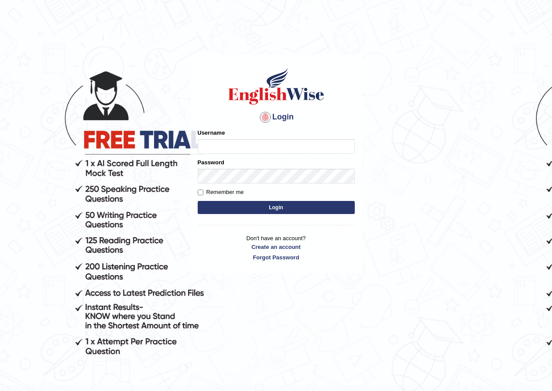
click at [252, 155] on form "Please fix the following errors: Username Password Remember me Login" at bounding box center [276, 173] width 157 height 88
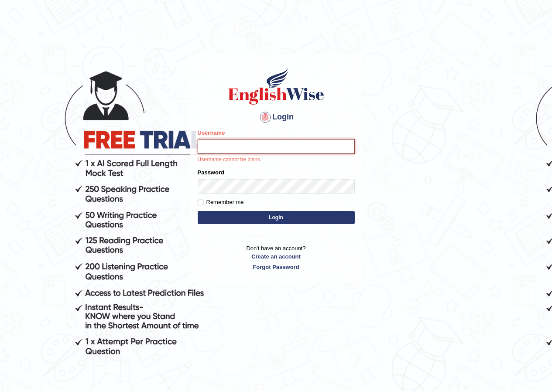
click at [256, 151] on input "Username" at bounding box center [276, 146] width 157 height 15
type input "seruwaia_parramatta"
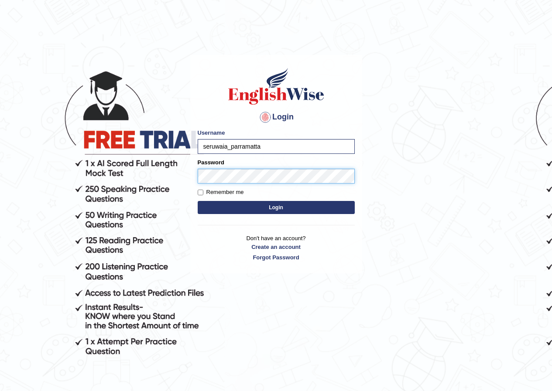
click at [198, 201] on button "Login" at bounding box center [276, 207] width 157 height 13
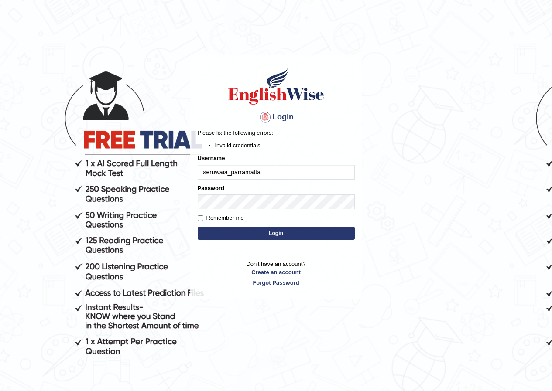
click at [266, 193] on div "Password" at bounding box center [276, 196] width 157 height 25
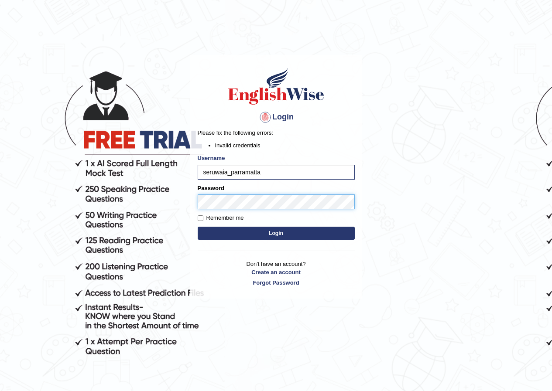
click at [198, 227] on button "Login" at bounding box center [276, 233] width 157 height 13
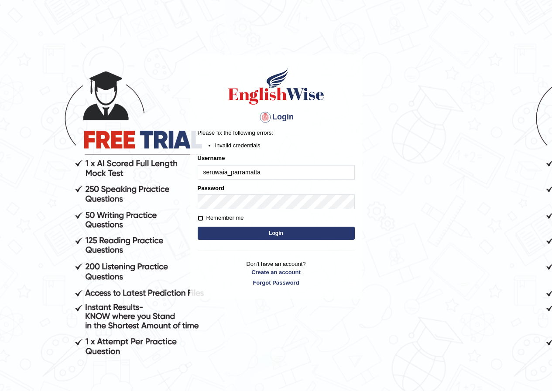
click at [199, 218] on input "Remember me" at bounding box center [201, 219] width 6 height 6
checkbox input "true"
click at [253, 229] on button "Login" at bounding box center [276, 233] width 157 height 13
drag, startPoint x: 264, startPoint y: 173, endPoint x: 258, endPoint y: 174, distance: 5.7
click at [262, 175] on input "seruwaia_parramatta" at bounding box center [276, 172] width 157 height 15
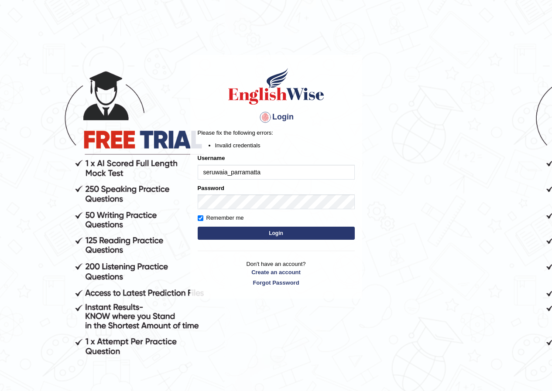
click at [237, 174] on input "seruwaia_parramatta" at bounding box center [276, 172] width 157 height 15
click at [229, 175] on input "seruwaia_parramatta" at bounding box center [276, 172] width 157 height 15
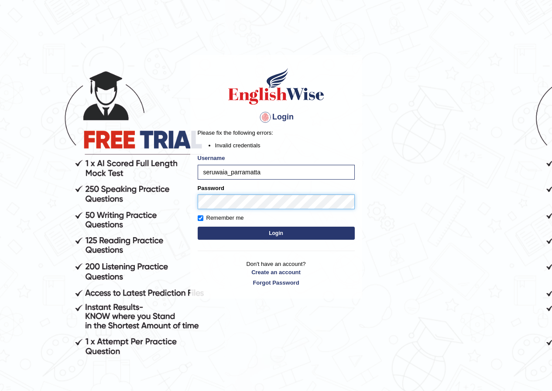
click at [189, 195] on main "Login Please fix the following errors: Invalid credentials Username seruwaia_pa…" at bounding box center [276, 163] width 175 height 273
click at [283, 234] on button "Login" at bounding box center [276, 233] width 157 height 13
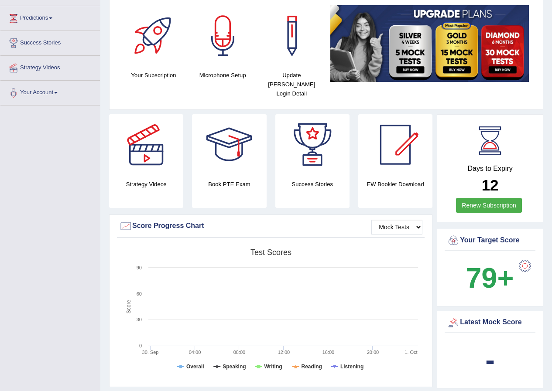
scroll to position [87, 0]
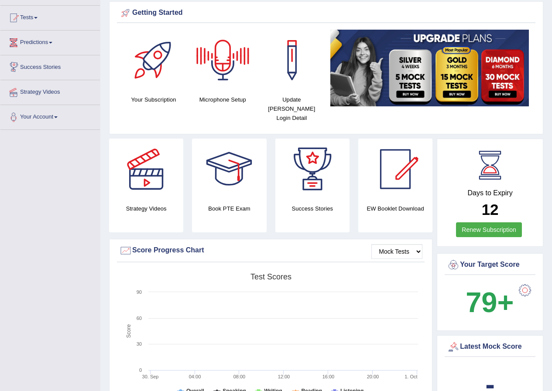
click at [39, 41] on link "Predictions" at bounding box center [49, 42] width 99 height 22
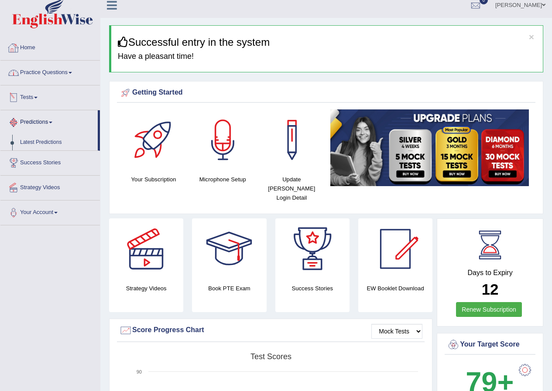
scroll to position [0, 0]
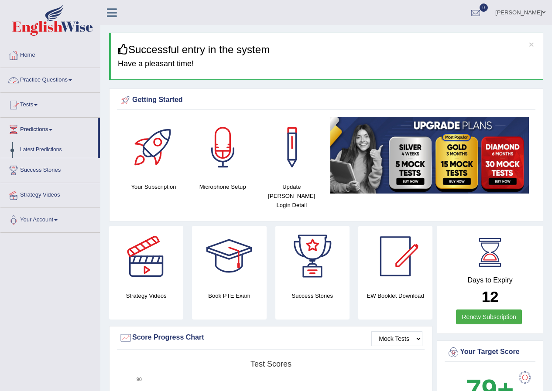
click at [43, 79] on link "Practice Questions" at bounding box center [49, 79] width 99 height 22
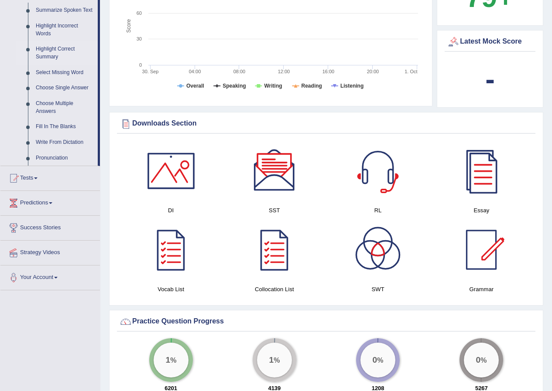
scroll to position [305, 0]
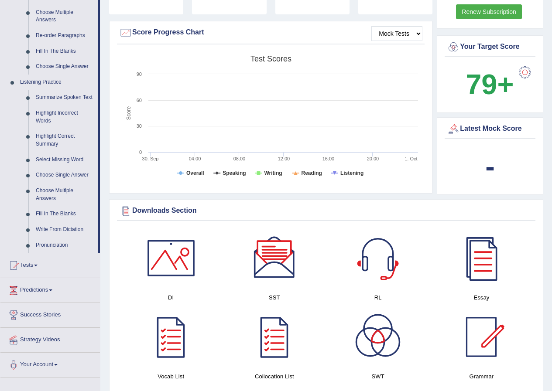
click at [525, 64] on div at bounding box center [524, 72] width 17 height 17
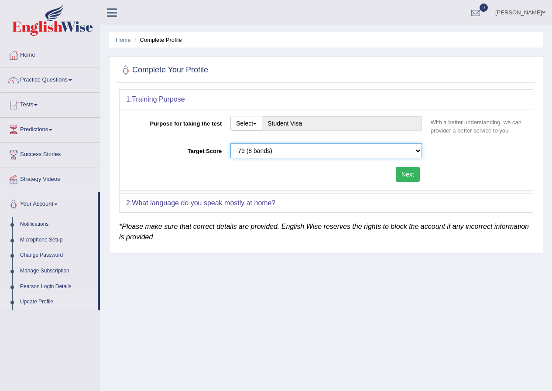
click at [421, 151] on select "Please select the correct value 50 (6 bands) 58 (6.5 bands) 65 (7 bands) 79 (8 …" at bounding box center [326, 151] width 192 height 15
click at [70, 83] on link "Practice Questions" at bounding box center [49, 79] width 99 height 22
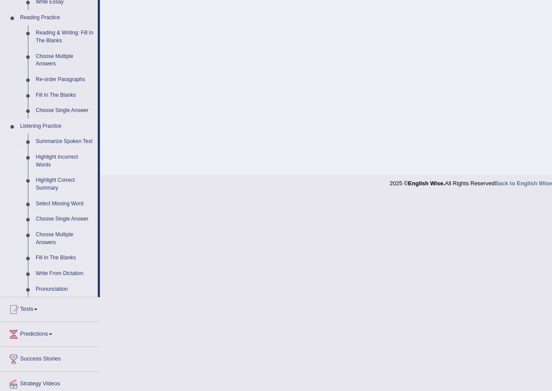
scroll to position [262, 0]
click at [53, 143] on link "Summarize Spoken Text" at bounding box center [65, 142] width 66 height 16
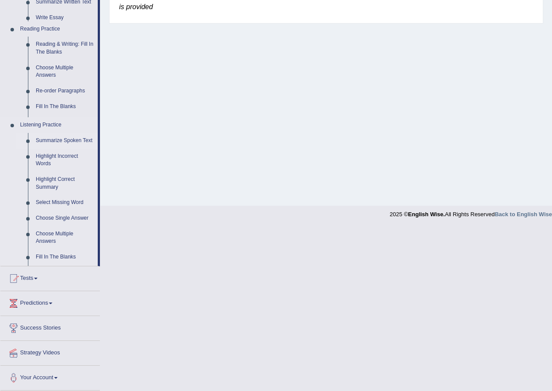
scroll to position [69, 0]
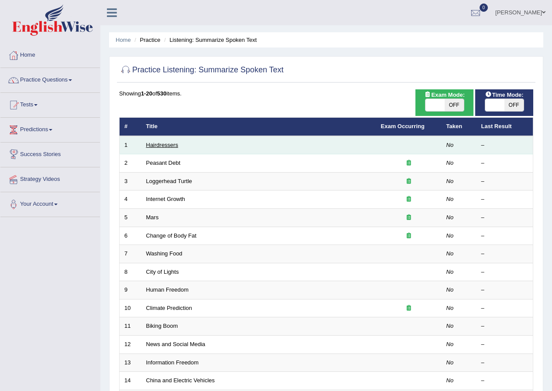
click at [171, 146] on link "Hairdressers" at bounding box center [162, 145] width 32 height 7
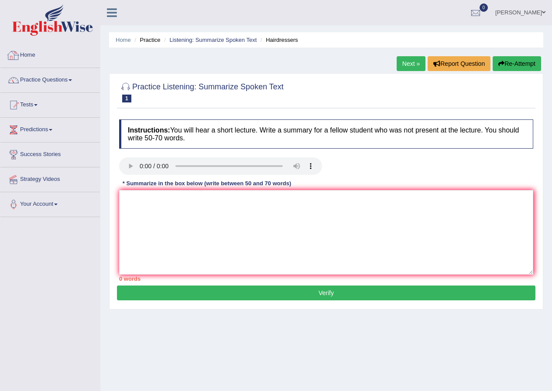
click at [62, 77] on link "Practice Questions" at bounding box center [49, 79] width 99 height 22
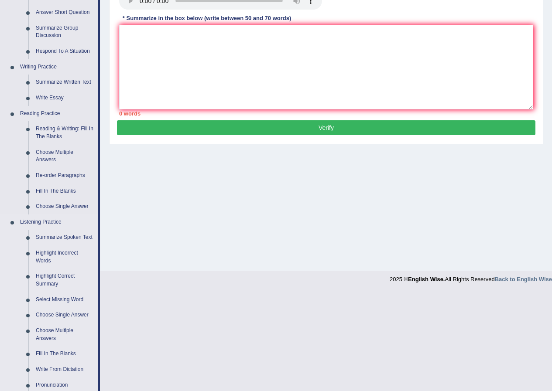
scroll to position [118, 0]
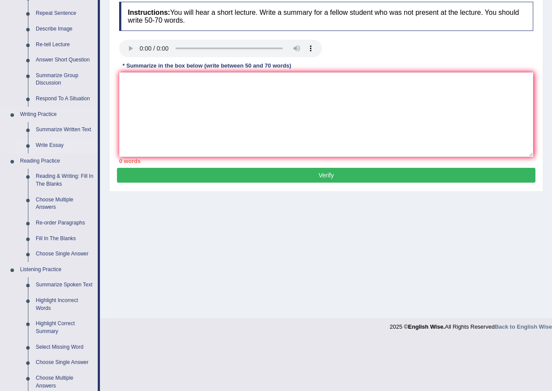
click at [43, 143] on link "Write Essay" at bounding box center [65, 146] width 66 height 16
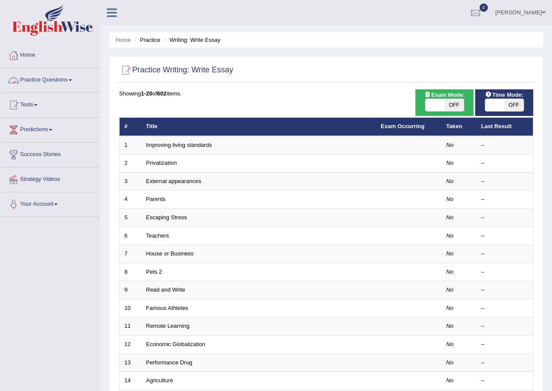
click at [56, 78] on link "Practice Questions" at bounding box center [49, 79] width 99 height 22
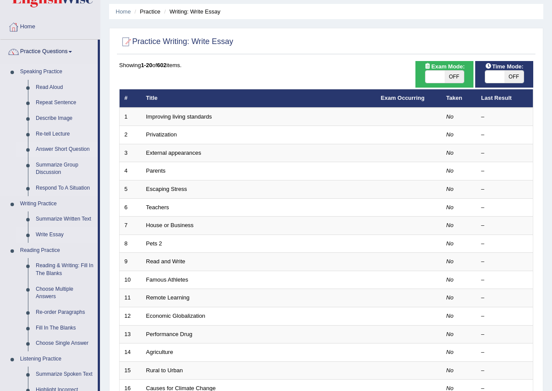
scroll to position [44, 0]
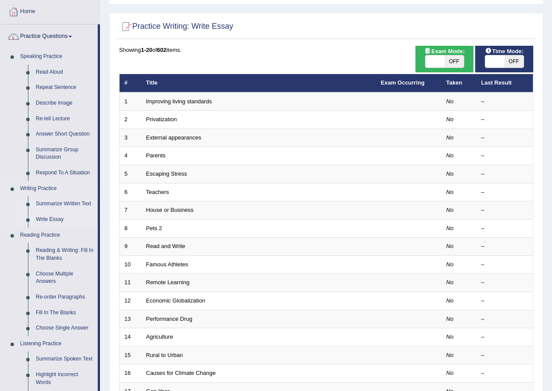
click at [54, 204] on link "Summarize Written Text" at bounding box center [65, 204] width 66 height 16
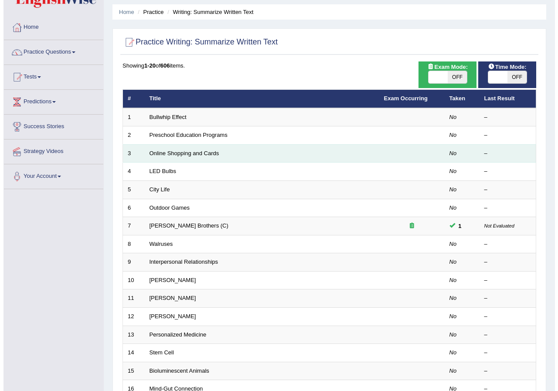
scroll to position [44, 0]
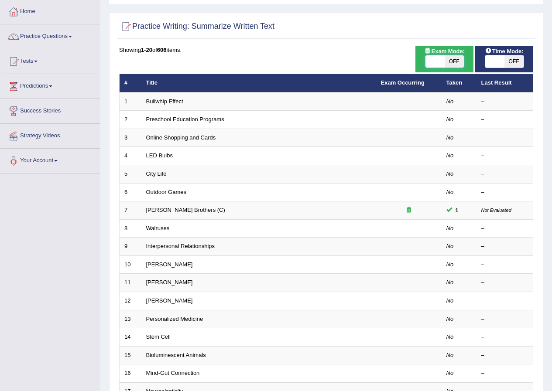
click at [438, 61] on span at bounding box center [434, 61] width 19 height 12
checkbox input "true"
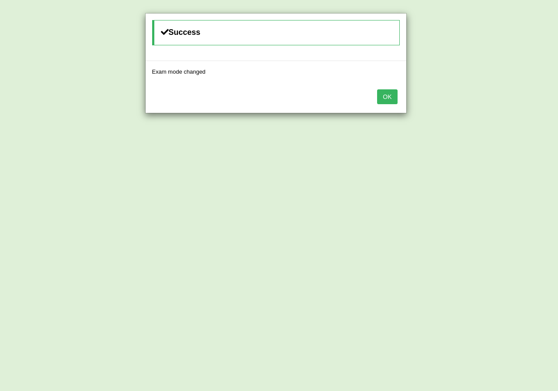
click at [393, 98] on button "OK" at bounding box center [387, 96] width 20 height 15
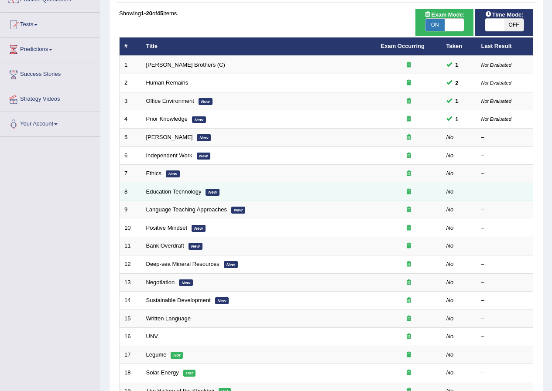
scroll to position [131, 0]
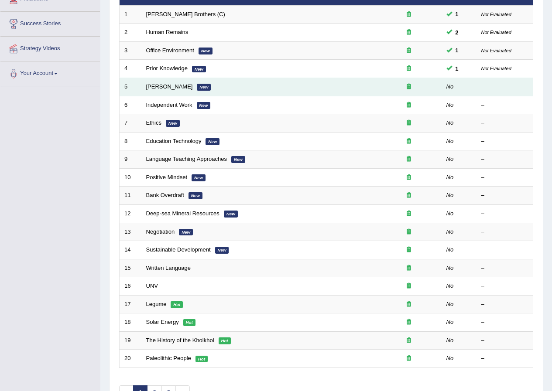
click at [240, 89] on td "[PERSON_NAME] New" at bounding box center [258, 87] width 235 height 18
click at [167, 84] on link "[PERSON_NAME]" at bounding box center [169, 86] width 47 height 7
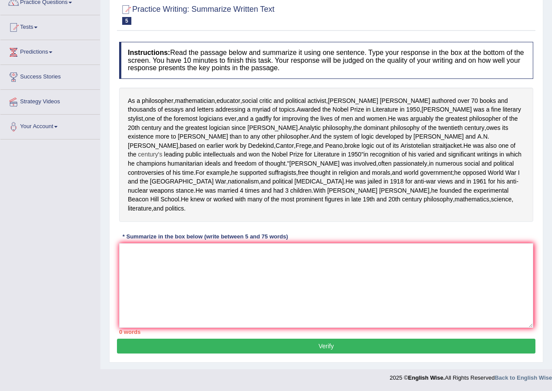
scroll to position [105, 0]
click at [168, 266] on textarea at bounding box center [326, 285] width 414 height 85
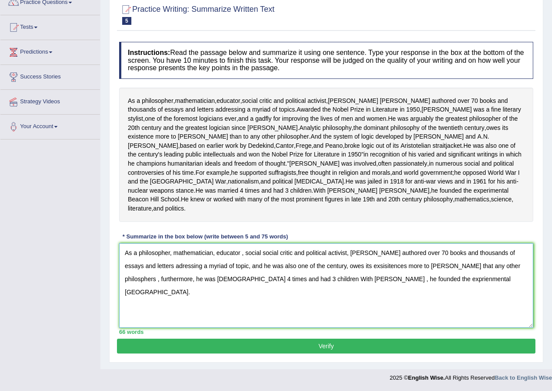
click at [358, 279] on textarea "As a philosopher, mathematician, educator , social social critic and political …" at bounding box center [326, 285] width 414 height 85
click at [275, 266] on textarea "As a philosopher, mathematician, educator , social social critic and political …" at bounding box center [326, 285] width 414 height 85
click at [290, 265] on textarea "As a philosopher, mathematician, educator , social social critic and political …" at bounding box center [326, 285] width 414 height 85
click at [460, 279] on textarea "As a philosopher, mathematician, educator , social social critic and political …" at bounding box center [326, 285] width 414 height 85
type textarea "As a philosopher, mathematician, educator , social social critic and political …"
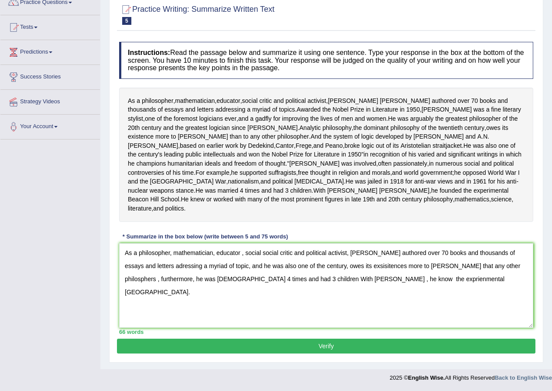
click at [320, 346] on button "Verify" at bounding box center [326, 346] width 418 height 15
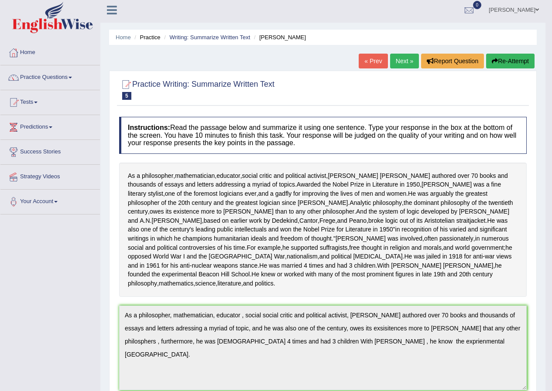
scroll to position [0, 0]
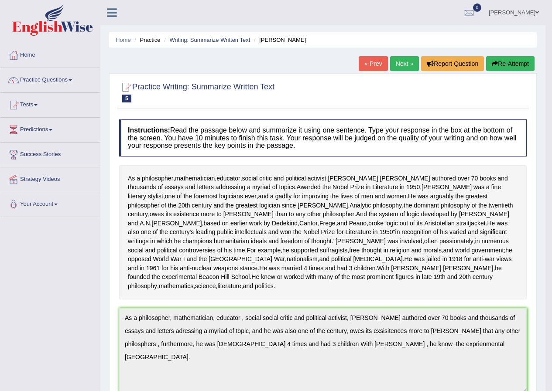
click at [510, 59] on button "Re-Attempt" at bounding box center [510, 63] width 48 height 15
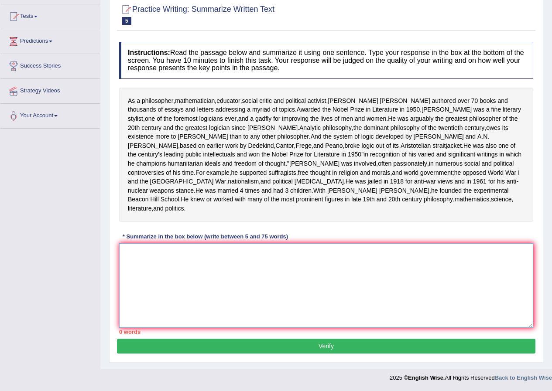
click at [175, 256] on textarea at bounding box center [326, 285] width 414 height 85
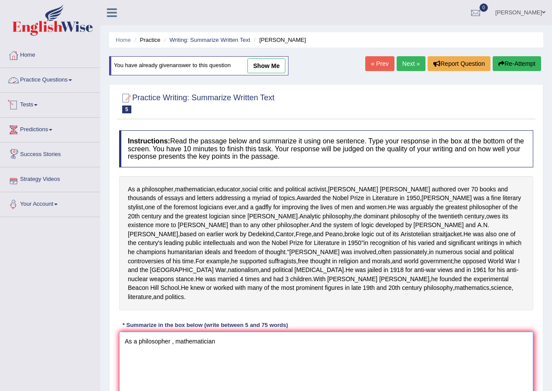
type textarea "As a philosopher , mathematician"
click at [65, 75] on link "Practice Questions" at bounding box center [49, 79] width 99 height 22
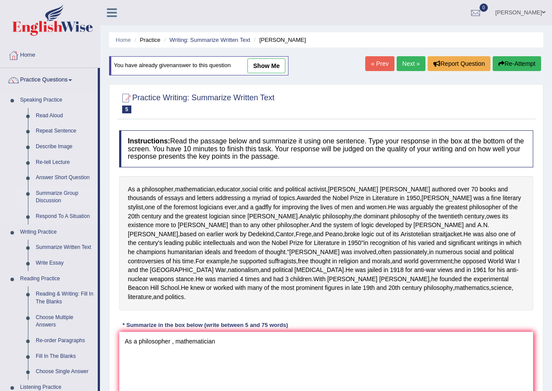
scroll to position [292, 0]
